Goal: Information Seeking & Learning: Learn about a topic

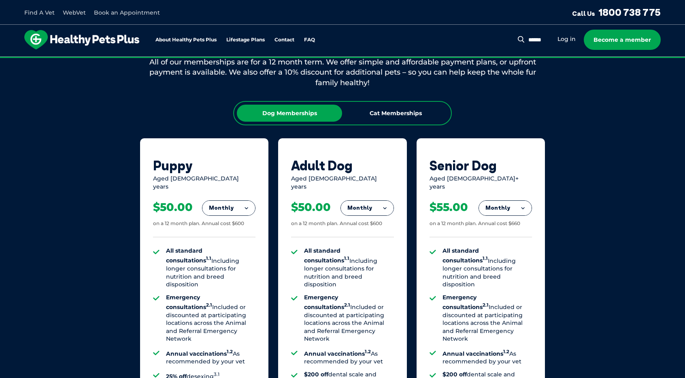
scroll to position [405, 0]
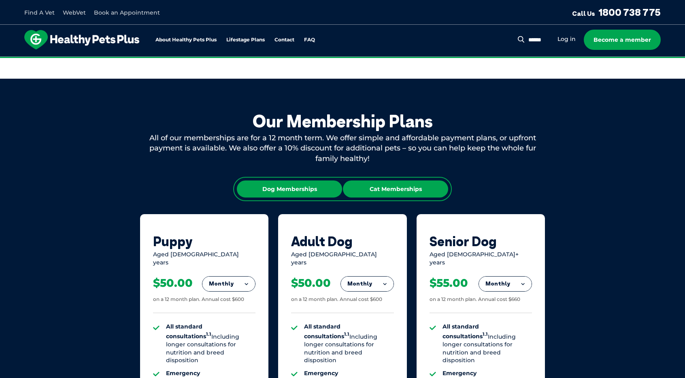
click at [389, 193] on div "Cat Memberships" at bounding box center [395, 188] width 105 height 17
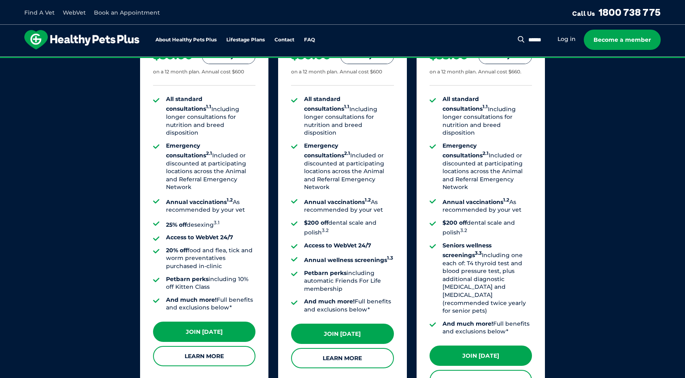
scroll to position [648, 0]
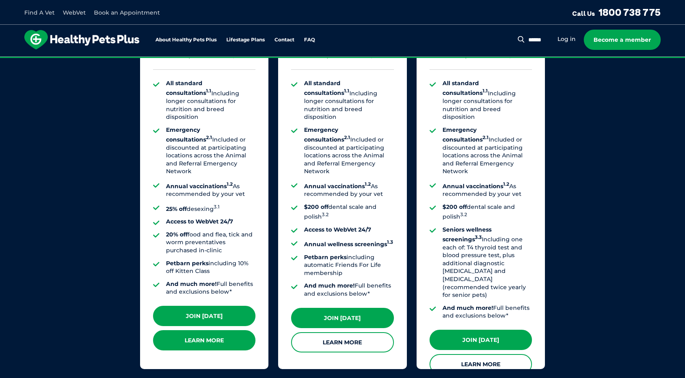
click at [218, 330] on link "Learn More" at bounding box center [204, 340] width 102 height 20
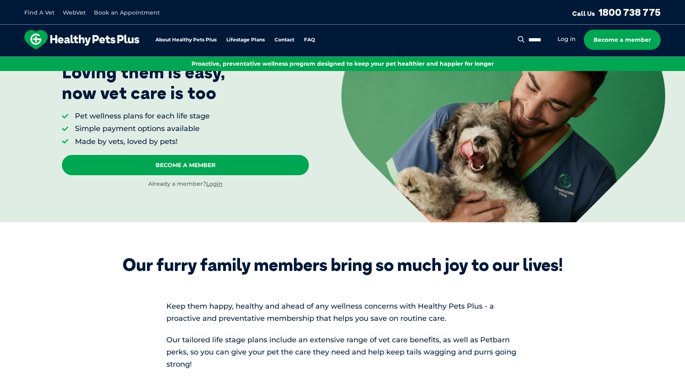
scroll to position [203, 0]
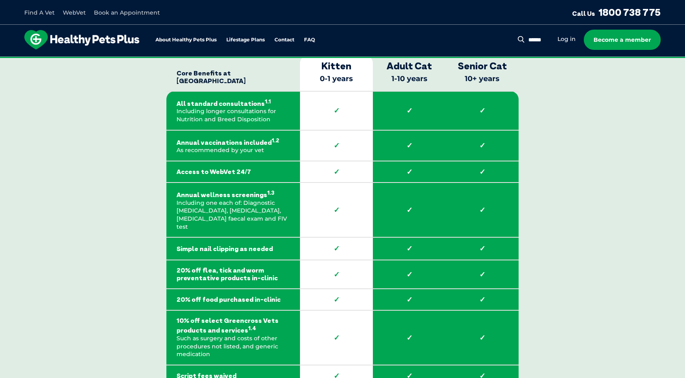
scroll to position [1215, 0]
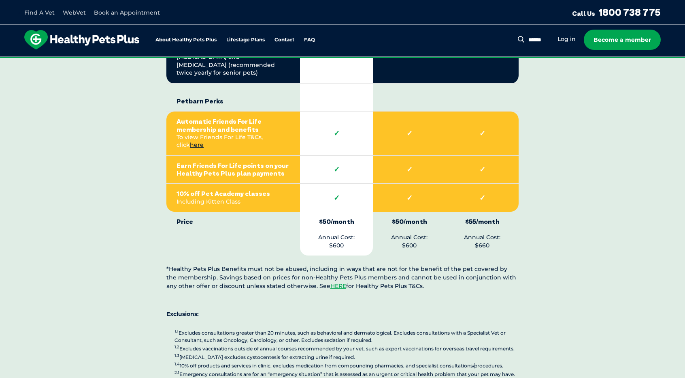
scroll to position [1863, 0]
